Goal: Task Accomplishment & Management: Use online tool/utility

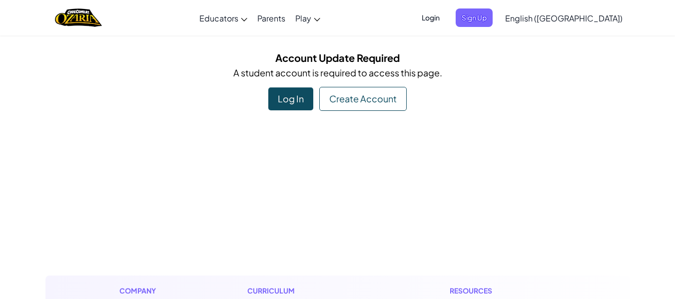
click at [288, 107] on div "Log In" at bounding box center [290, 98] width 45 height 23
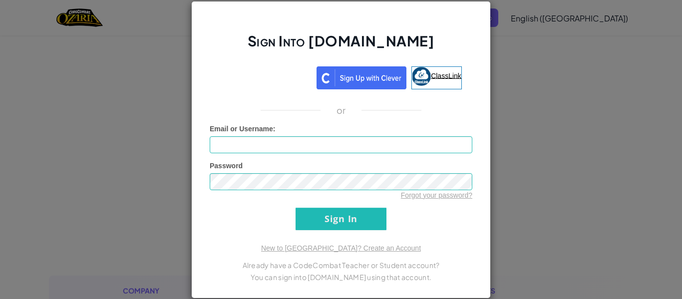
click at [446, 70] on link "ClassLink" at bounding box center [437, 77] width 50 height 23
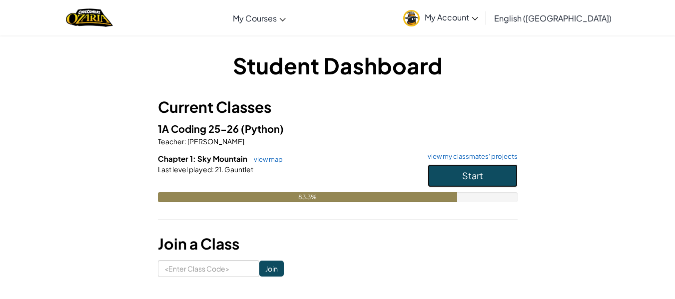
click at [483, 175] on button "Start" at bounding box center [473, 175] width 90 height 23
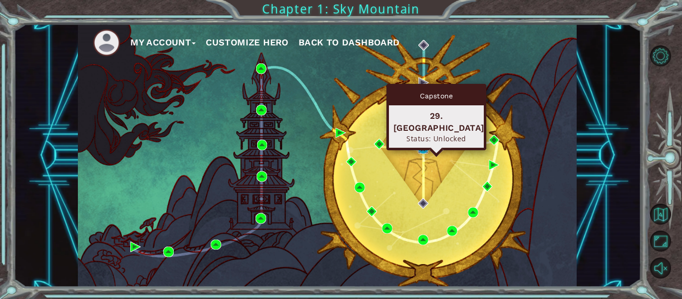
click at [425, 148] on img at bounding box center [423, 148] width 10 height 10
